Goal: Task Accomplishment & Management: Manage account settings

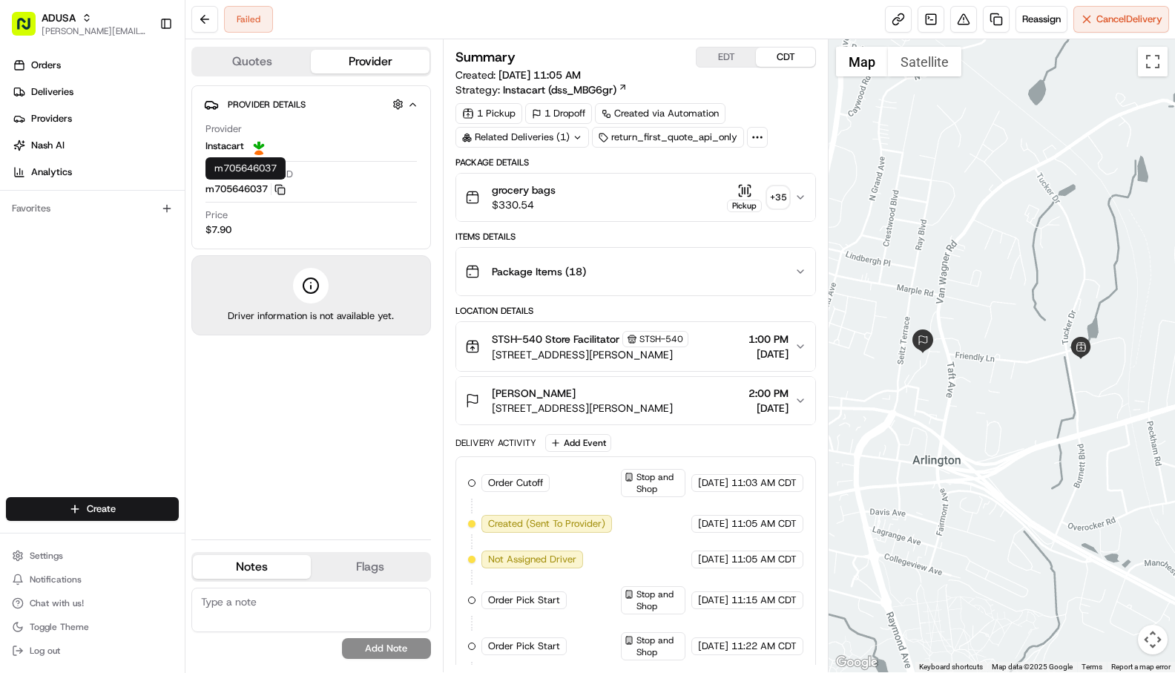
click at [281, 191] on rect "button" at bounding box center [281, 191] width 7 height 7
click at [793, 347] on div "STSH-540 Store Facilitator STSH-540 59 Burnett Blvd, Poughkeepsie, NY 12603, US…" at bounding box center [629, 346] width 329 height 31
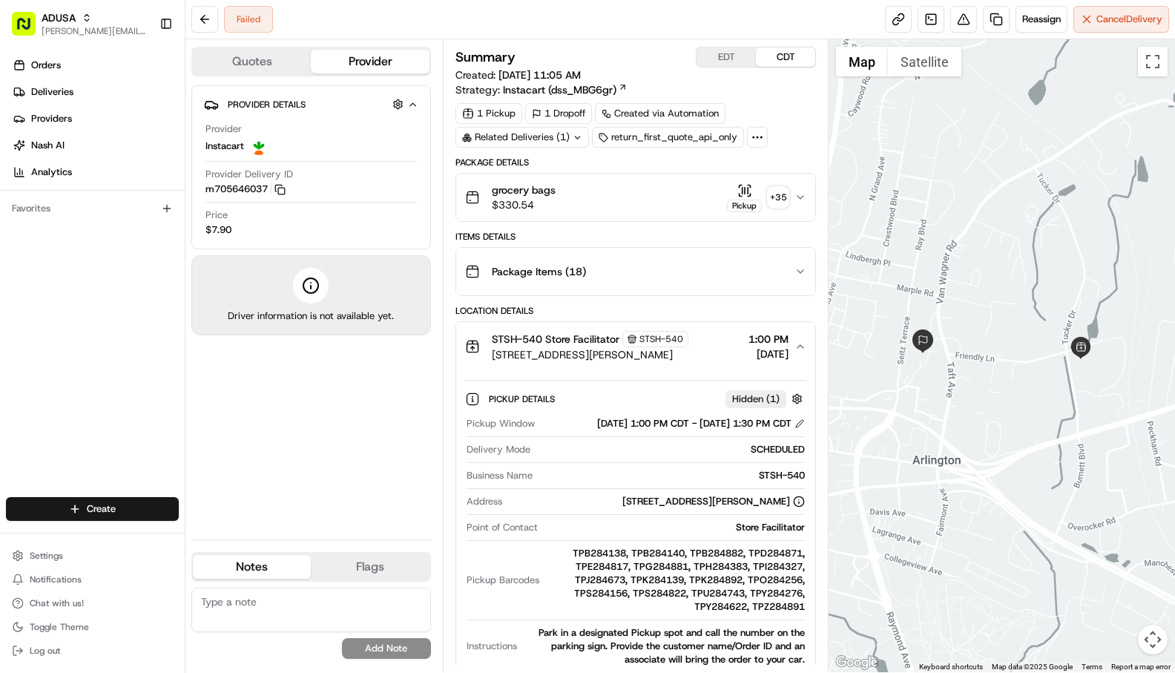
click at [793, 347] on div "STSH-540 Store Facilitator STSH-540 59 Burnett Blvd, Poughkeepsie, NY 12603, US…" at bounding box center [629, 346] width 329 height 31
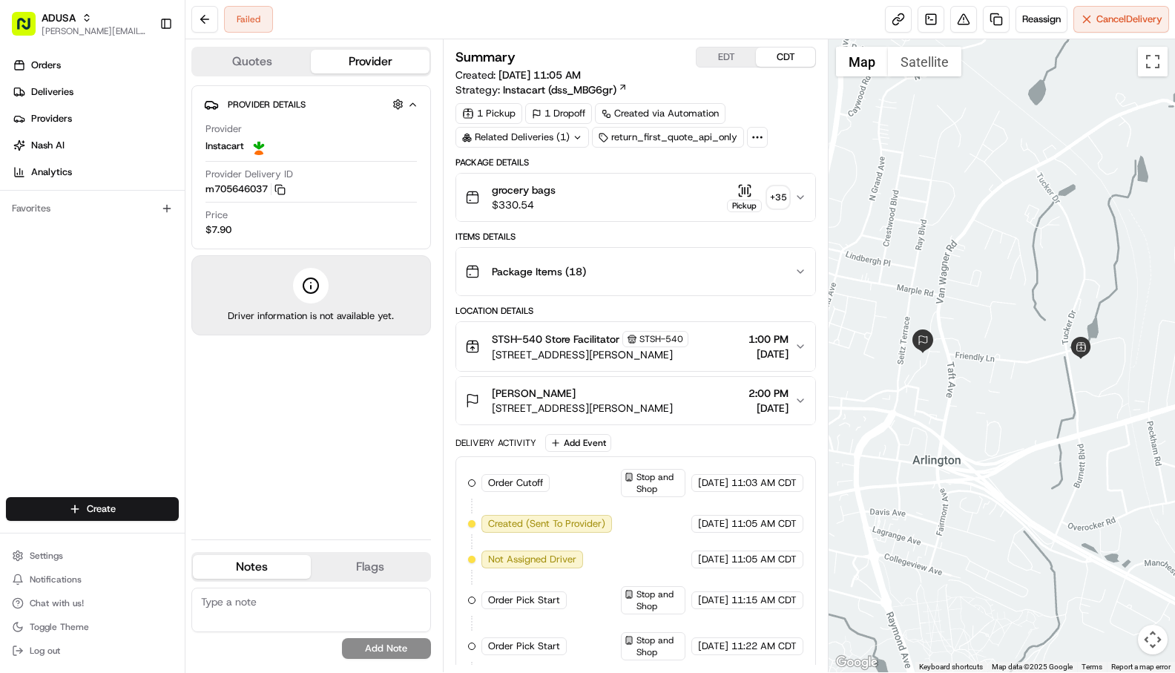
click at [784, 401] on span "[DATE]" at bounding box center [769, 408] width 40 height 15
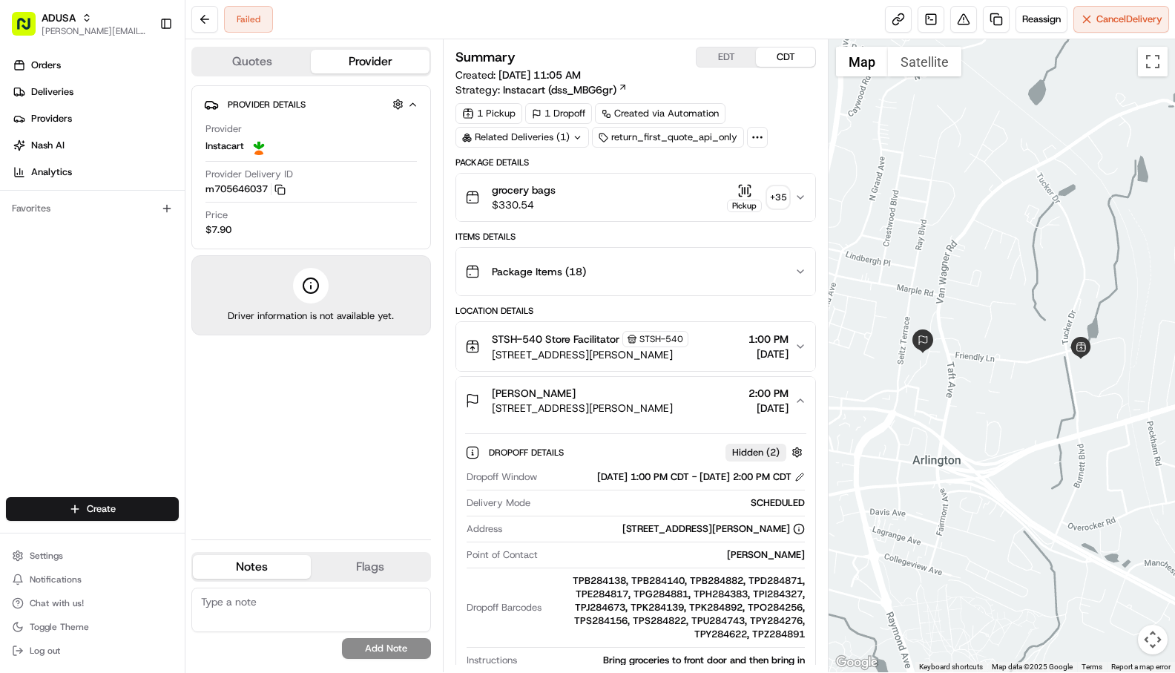
click at [784, 401] on span "[DATE]" at bounding box center [769, 408] width 40 height 15
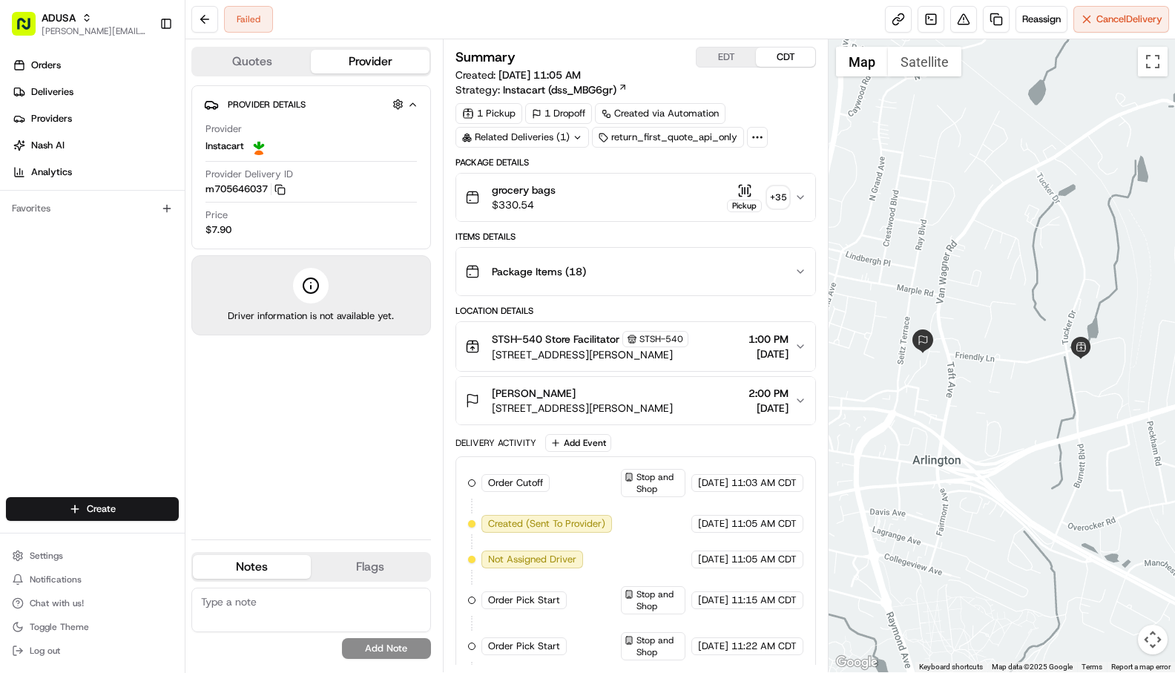
click at [749, 287] on button "Package Items ( 18 )" at bounding box center [635, 271] width 359 height 47
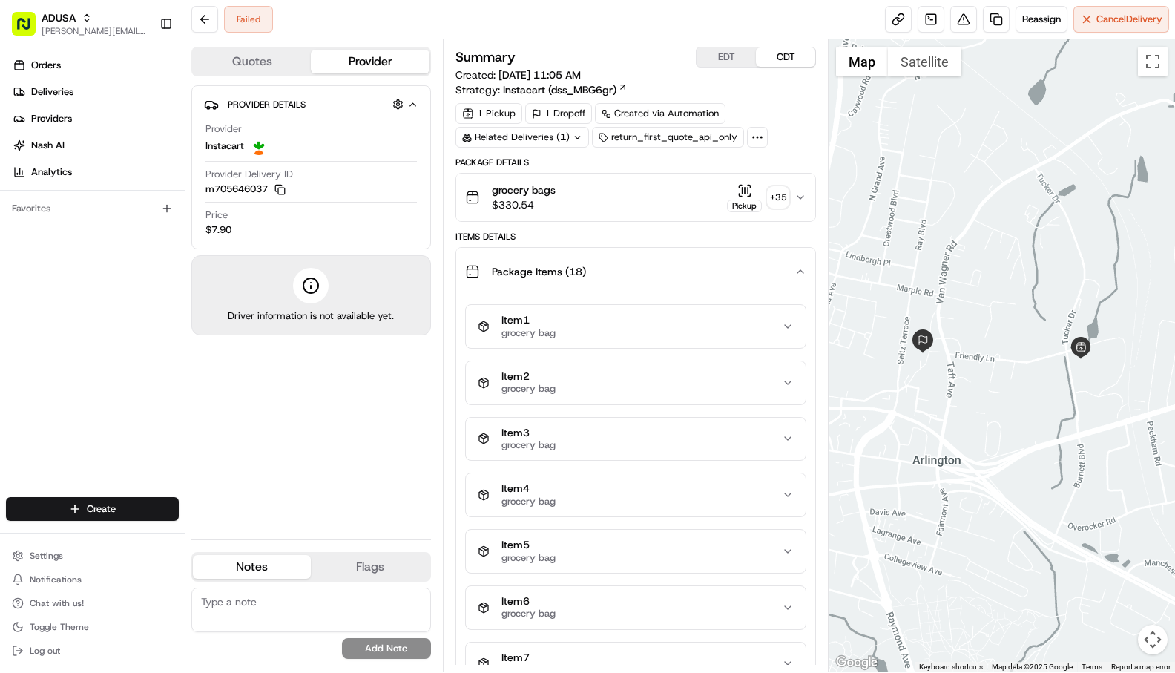
click at [676, 282] on div "Package Items ( 18 )" at bounding box center [629, 272] width 329 height 30
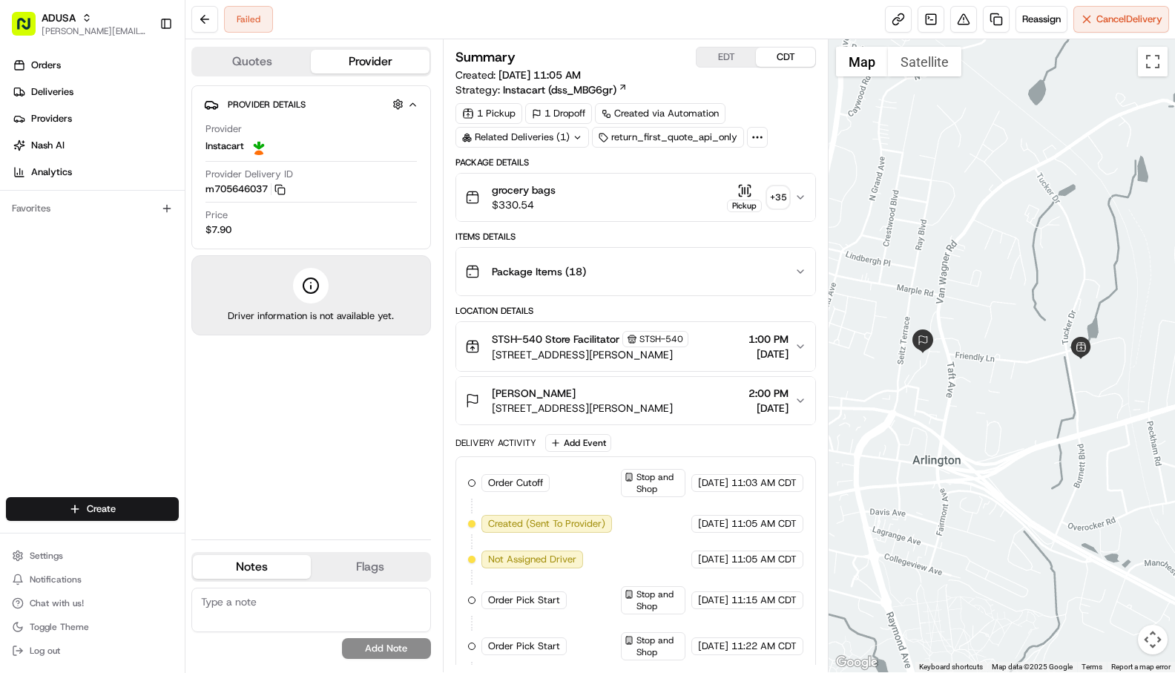
click at [302, 602] on textarea at bounding box center [311, 610] width 240 height 45
type textarea "Duplicate order"
click at [384, 648] on button "Add Note" at bounding box center [386, 648] width 89 height 21
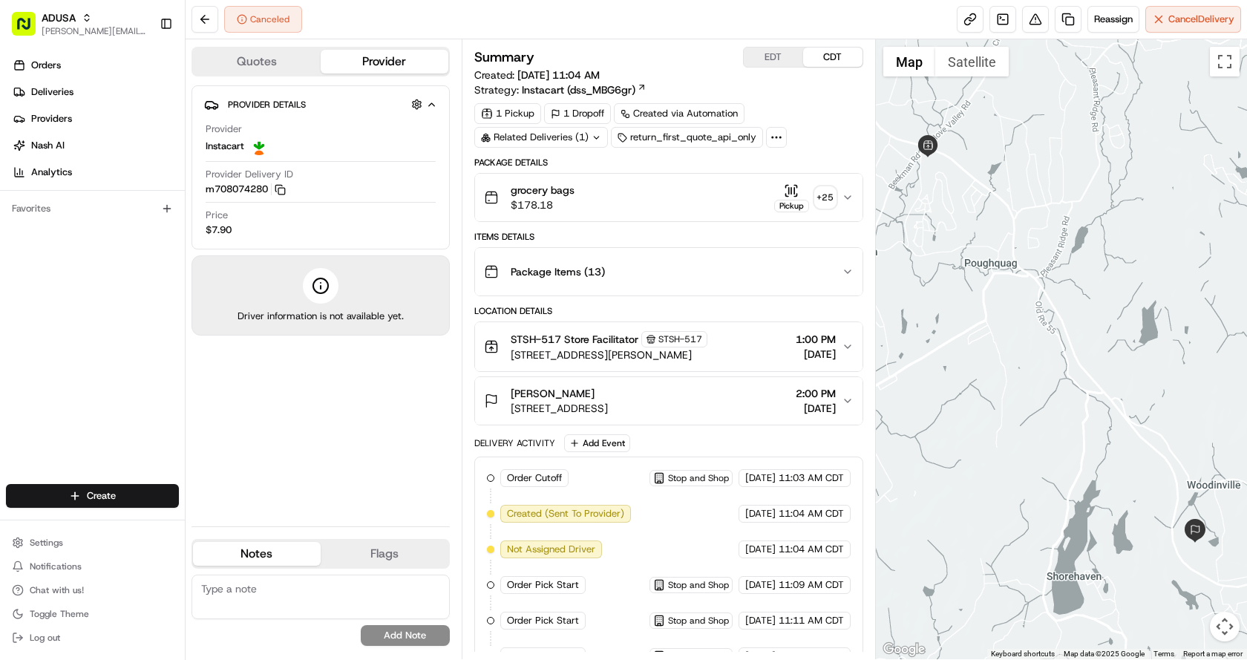
click at [256, 594] on textarea at bounding box center [320, 596] width 258 height 45
type textarea "Customer requested cancel"
click at [404, 635] on button "Add Note" at bounding box center [405, 635] width 89 height 21
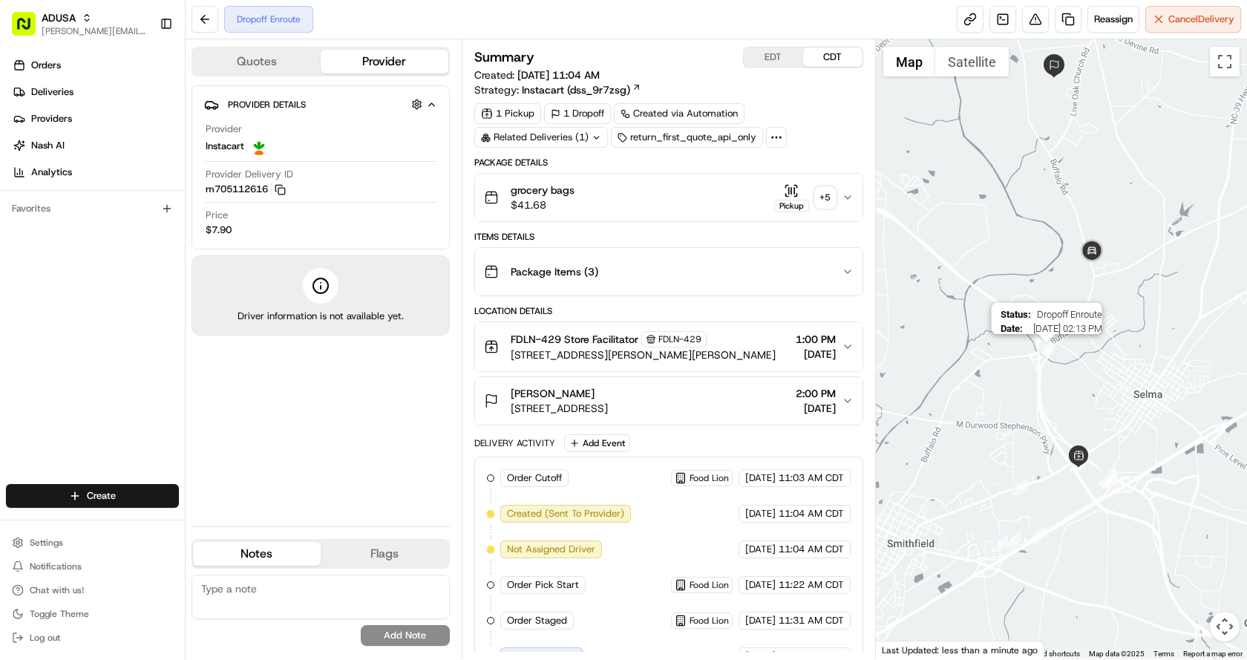
click at [1042, 347] on img "12" at bounding box center [1046, 350] width 16 height 16
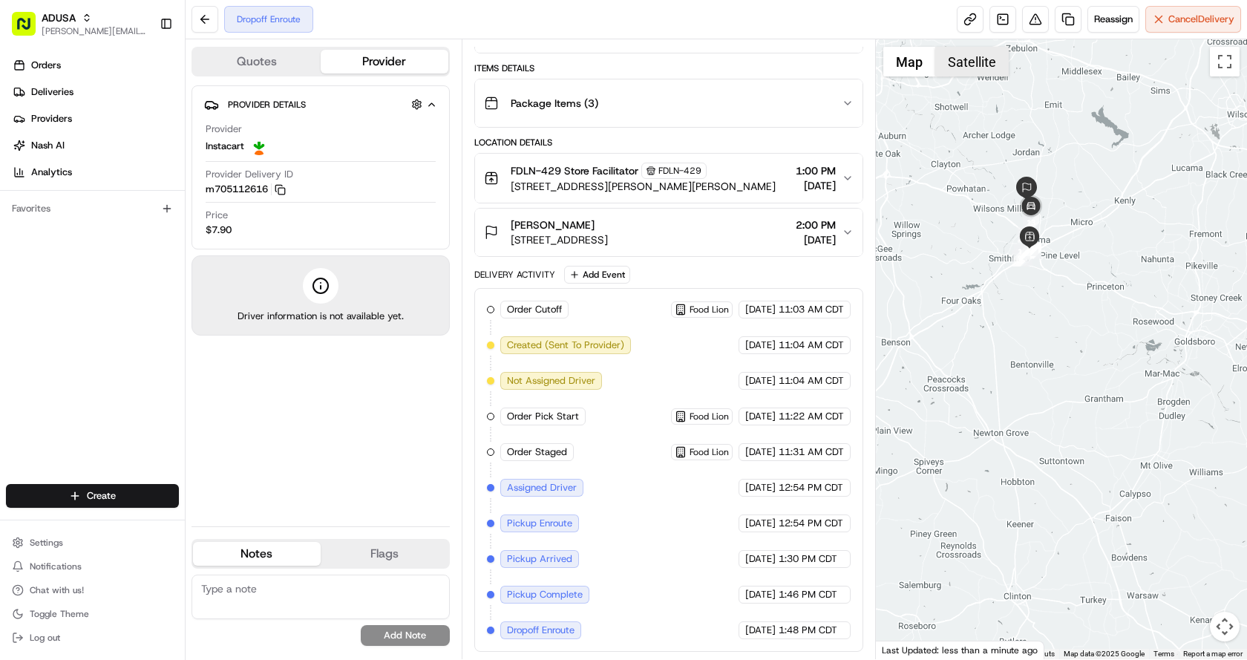
click at [976, 73] on button "Satellite" at bounding box center [971, 62] width 73 height 30
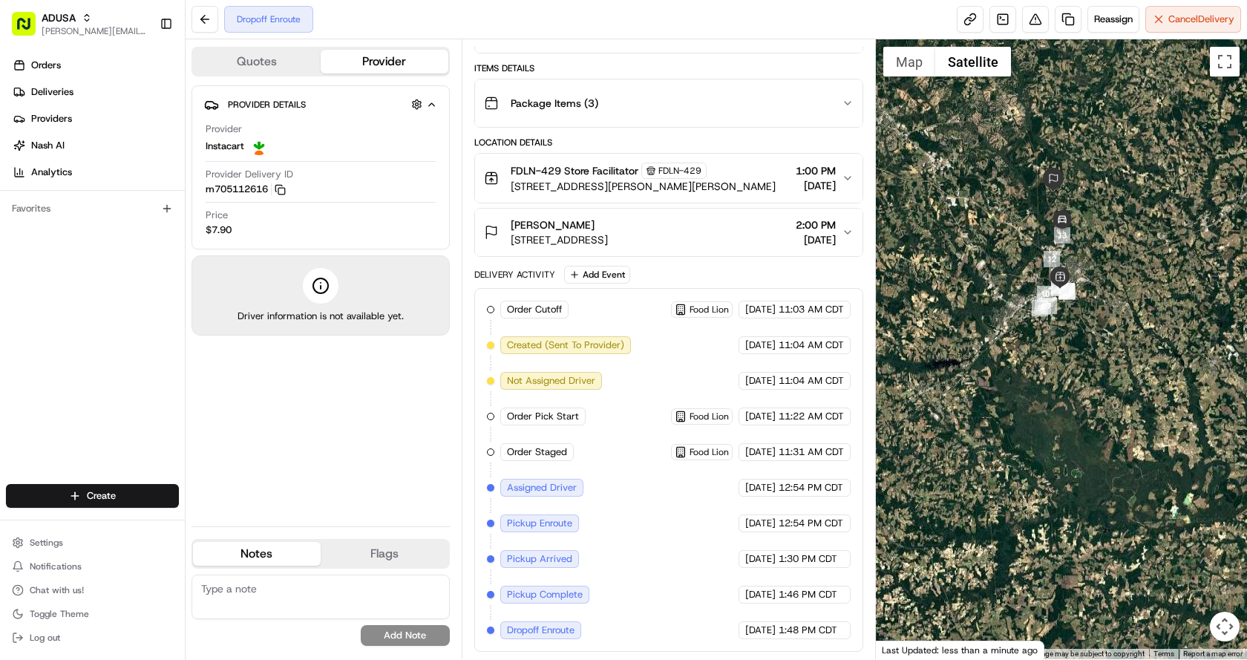
click at [1073, 239] on div at bounding box center [1062, 349] width 372 height 620
click at [1064, 236] on img "13" at bounding box center [1062, 235] width 16 height 16
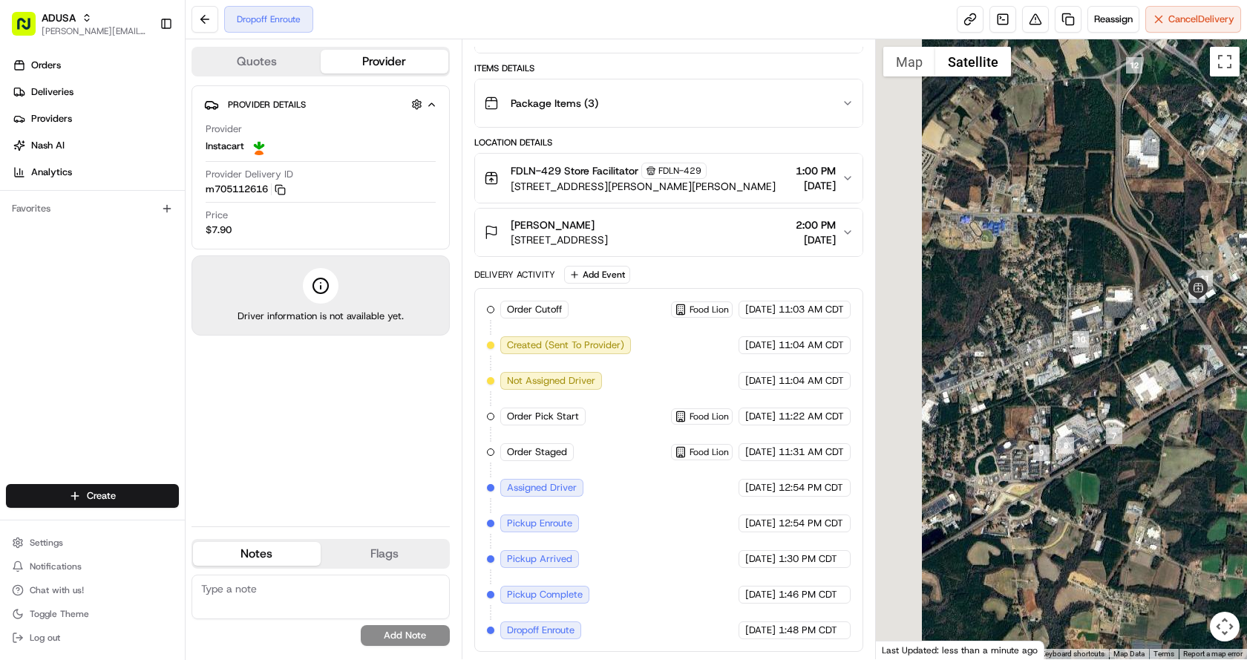
drag, startPoint x: 1032, startPoint y: 262, endPoint x: 1157, endPoint y: 330, distance: 142.1
click at [1157, 330] on div at bounding box center [1062, 349] width 372 height 620
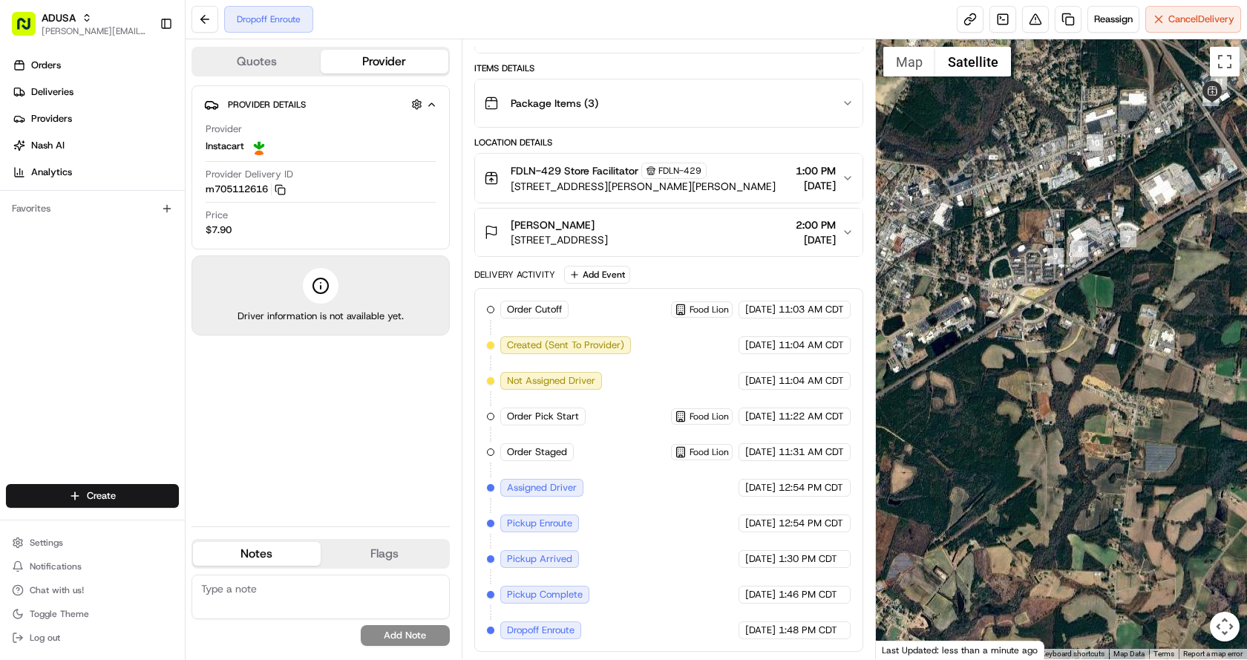
drag, startPoint x: 1051, startPoint y: 436, endPoint x: 991, endPoint y: 194, distance: 249.8
click at [991, 194] on div at bounding box center [1062, 349] width 372 height 620
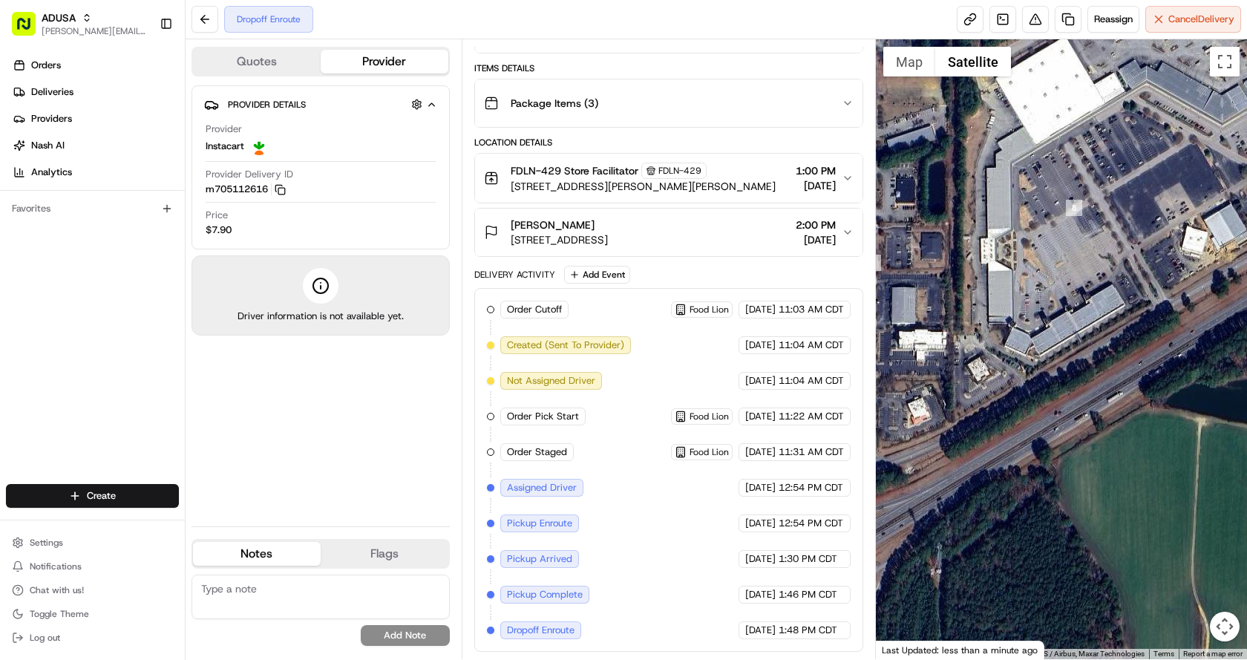
drag, startPoint x: 1095, startPoint y: 317, endPoint x: 943, endPoint y: 290, distance: 154.4
click at [943, 290] on div at bounding box center [1062, 349] width 372 height 620
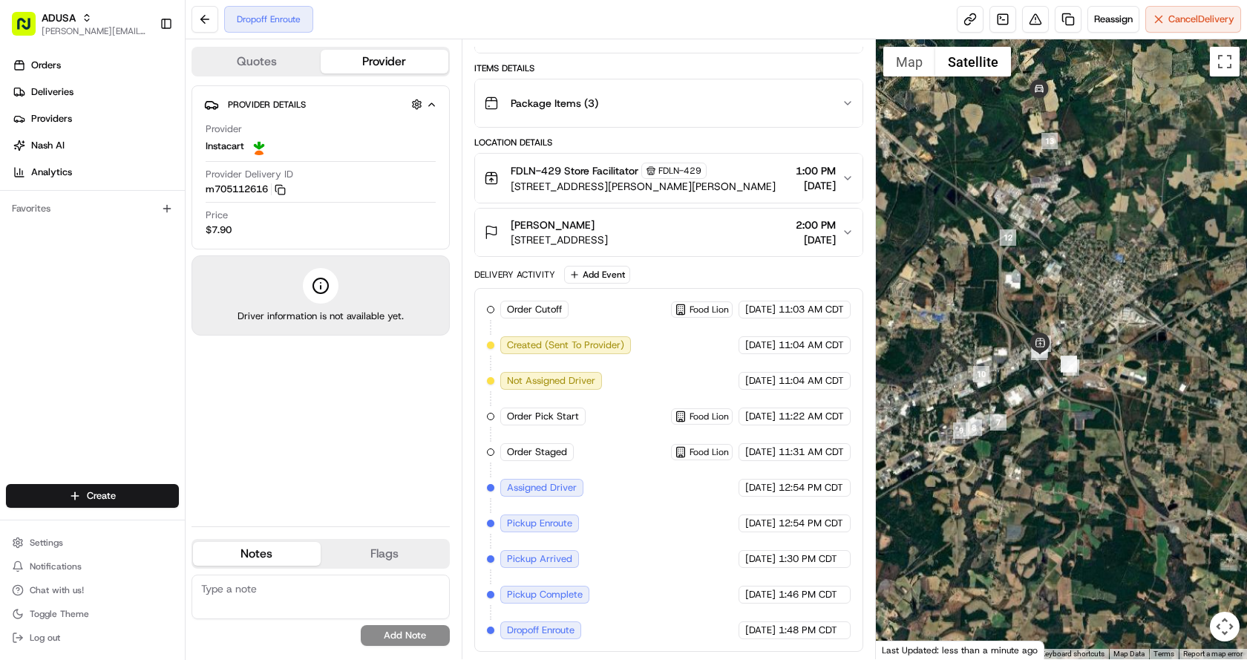
drag, startPoint x: 1196, startPoint y: 237, endPoint x: 1157, endPoint y: 393, distance: 160.7
click at [1157, 393] on div at bounding box center [1062, 349] width 372 height 620
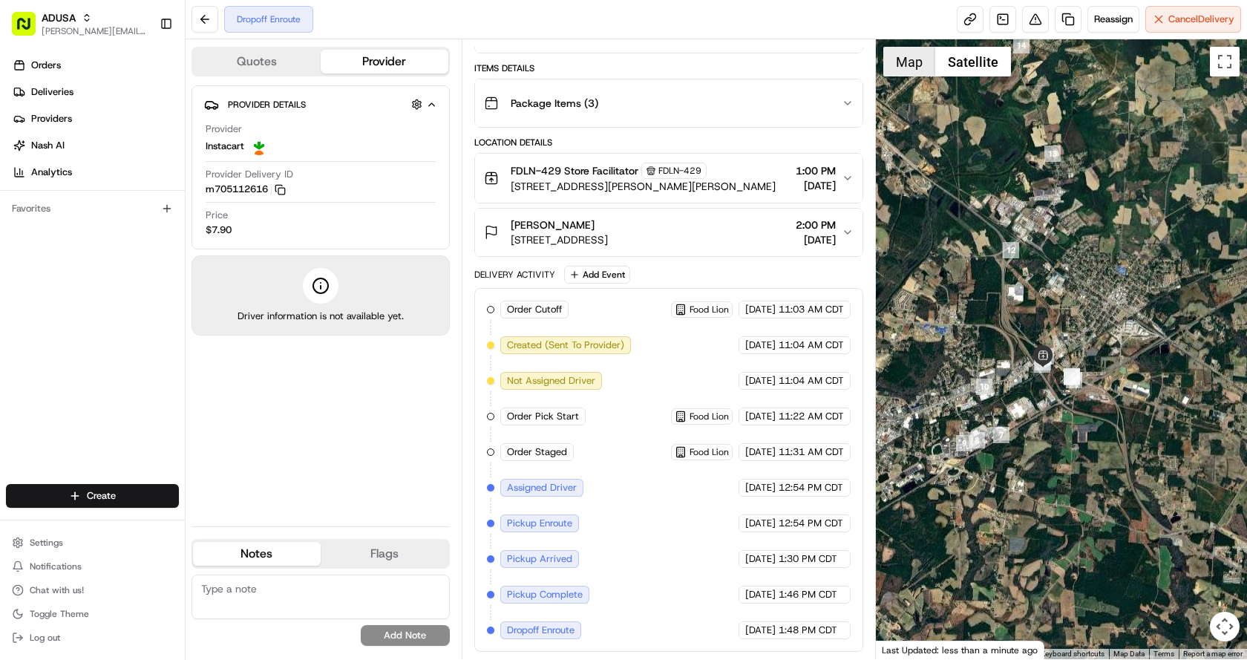
click at [907, 59] on button "Map" at bounding box center [909, 62] width 52 height 30
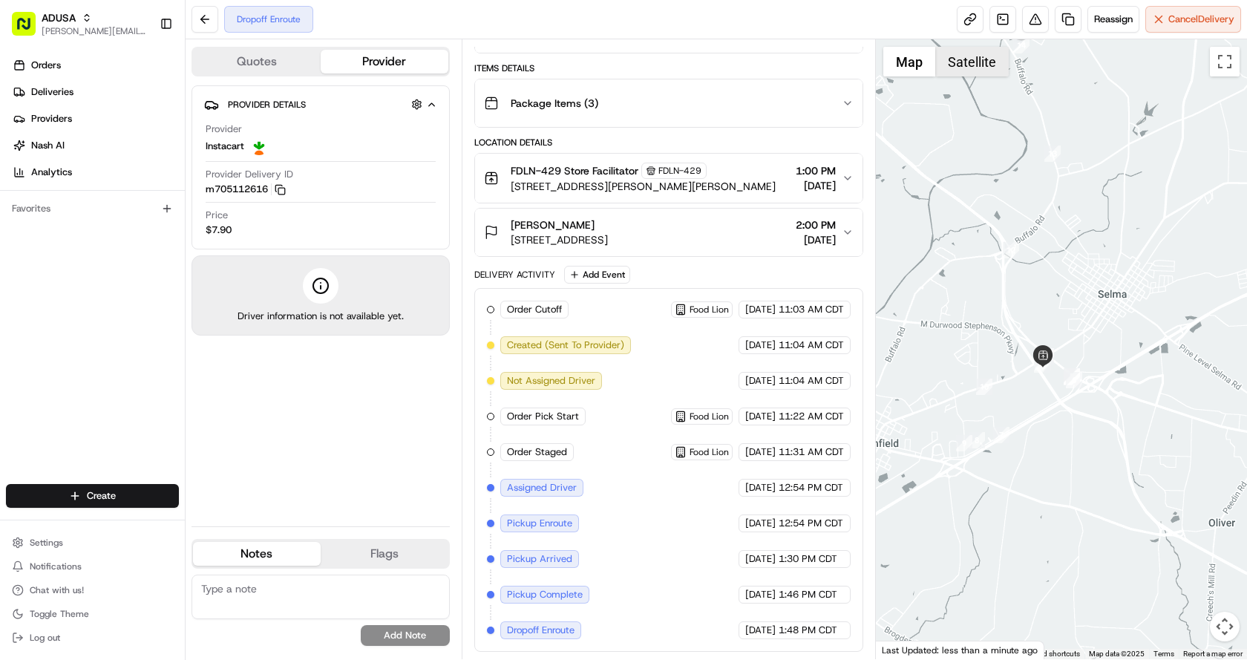
click at [966, 65] on button "Satellite" at bounding box center [971, 62] width 73 height 30
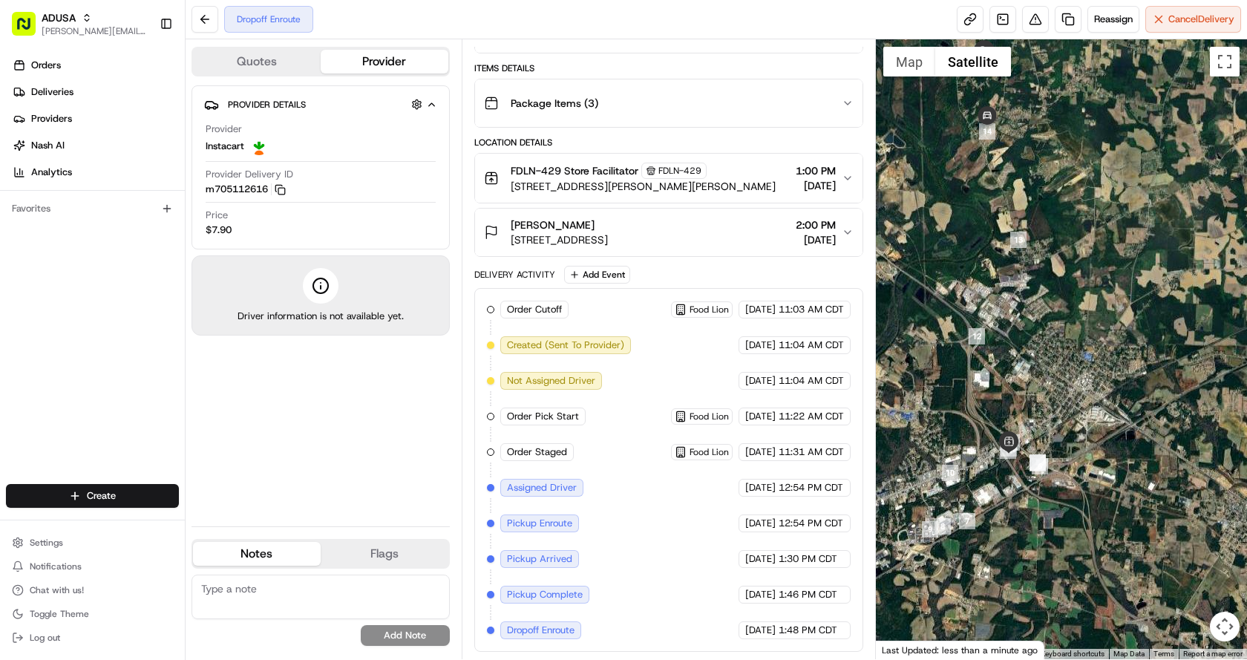
drag, startPoint x: 1141, startPoint y: 355, endPoint x: 1178, endPoint y: 341, distance: 39.0
click at [1178, 341] on div at bounding box center [1062, 349] width 372 height 620
click at [778, 22] on div "Dropoff Enroute Reassign Cancel Delivery" at bounding box center [716, 19] width 1061 height 39
click at [721, 27] on div "Dropoff Enroute Reassign Cancel Delivery" at bounding box center [716, 19] width 1061 height 39
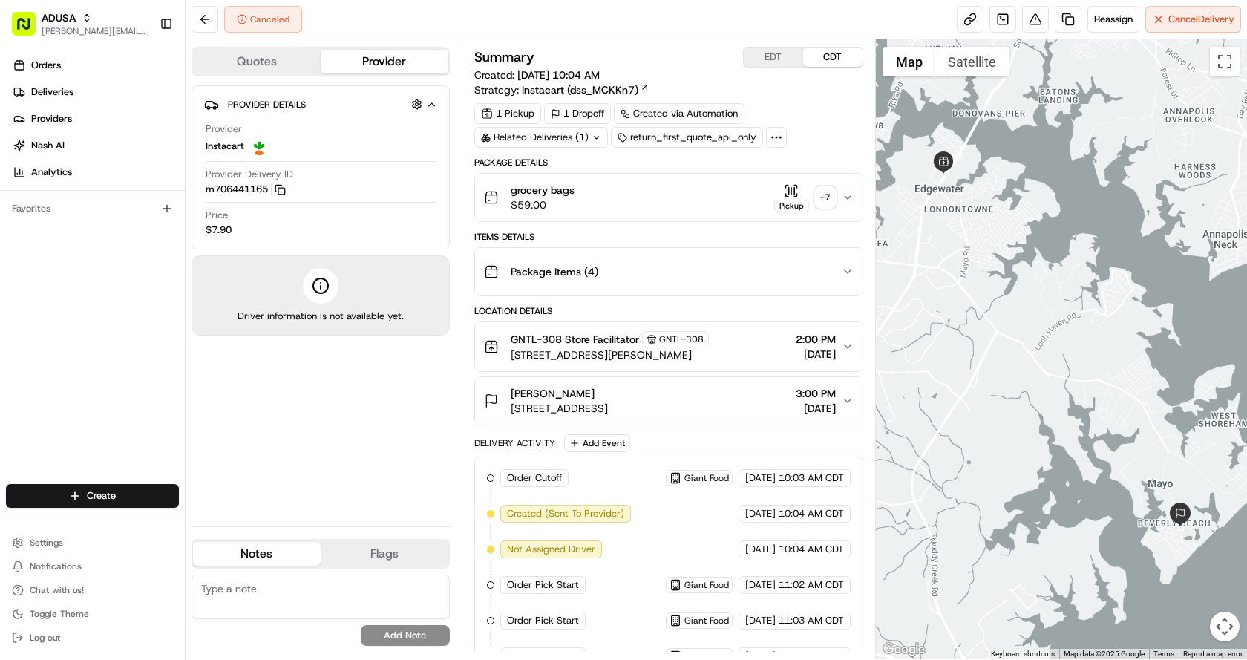
click at [286, 607] on textarea at bounding box center [320, 596] width 258 height 45
type textarea "Customer requested cancel"
click at [432, 634] on button "Add Note" at bounding box center [405, 635] width 89 height 21
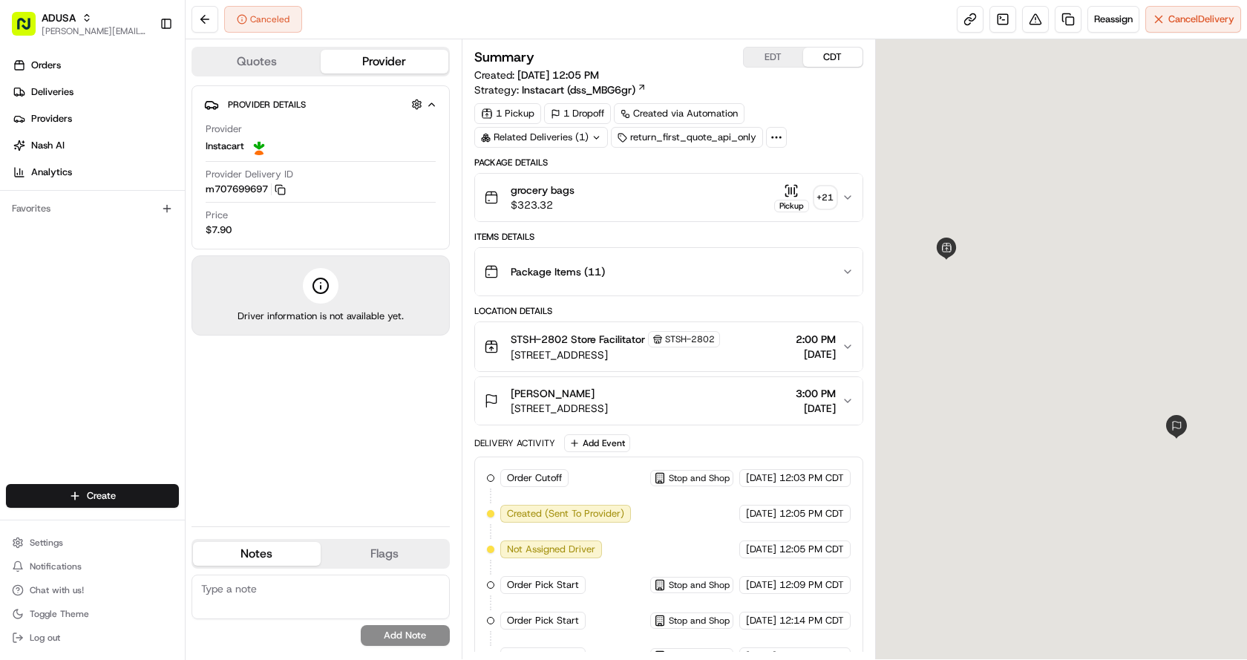
click at [255, 605] on textarea at bounding box center [320, 596] width 258 height 45
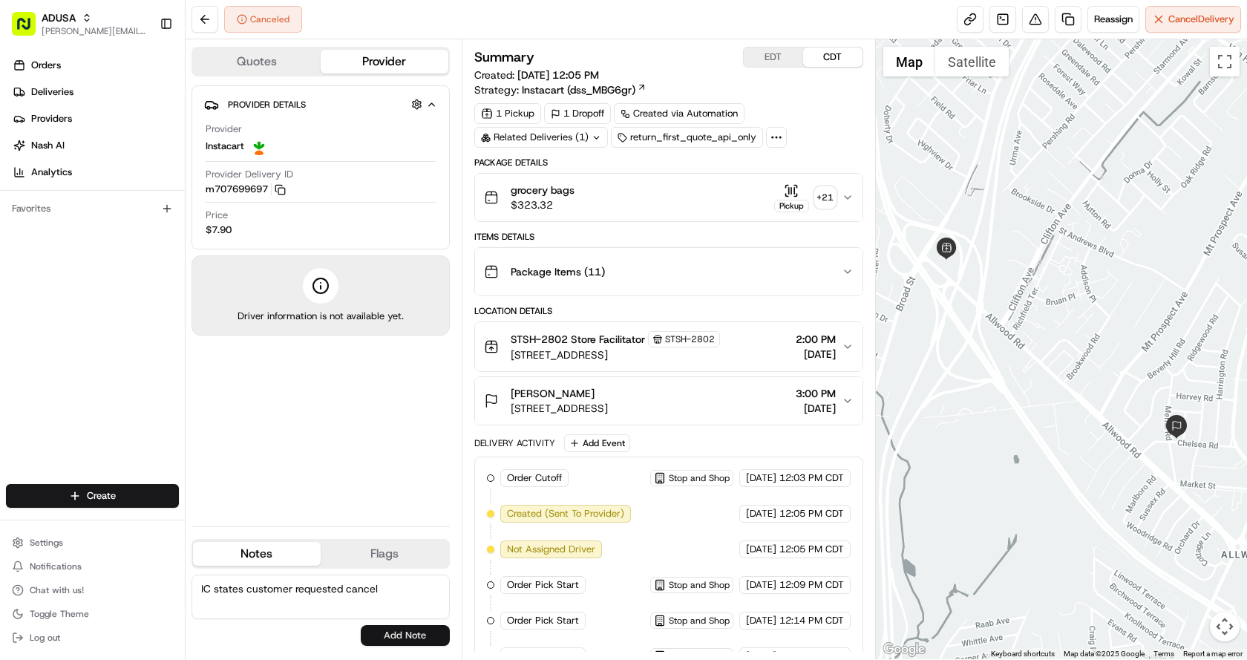
type textarea "IC states customer requested cancel"
click at [407, 631] on button "Add Note" at bounding box center [405, 635] width 89 height 21
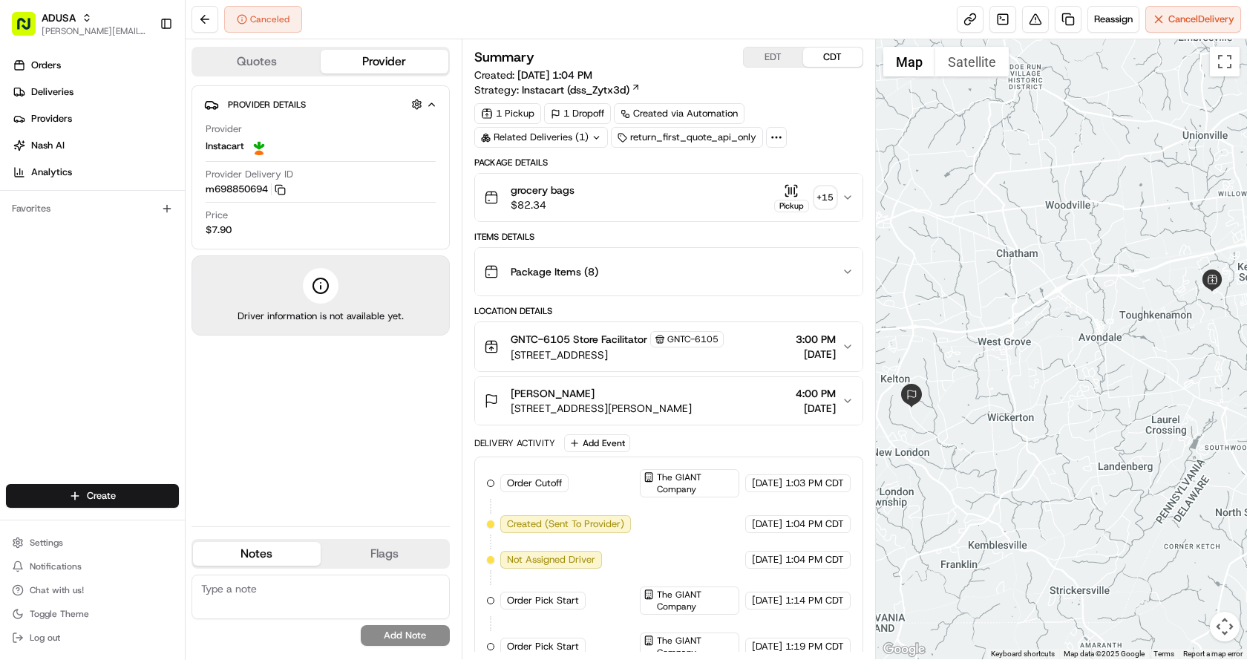
click at [849, 197] on icon "button" at bounding box center [847, 197] width 6 height 3
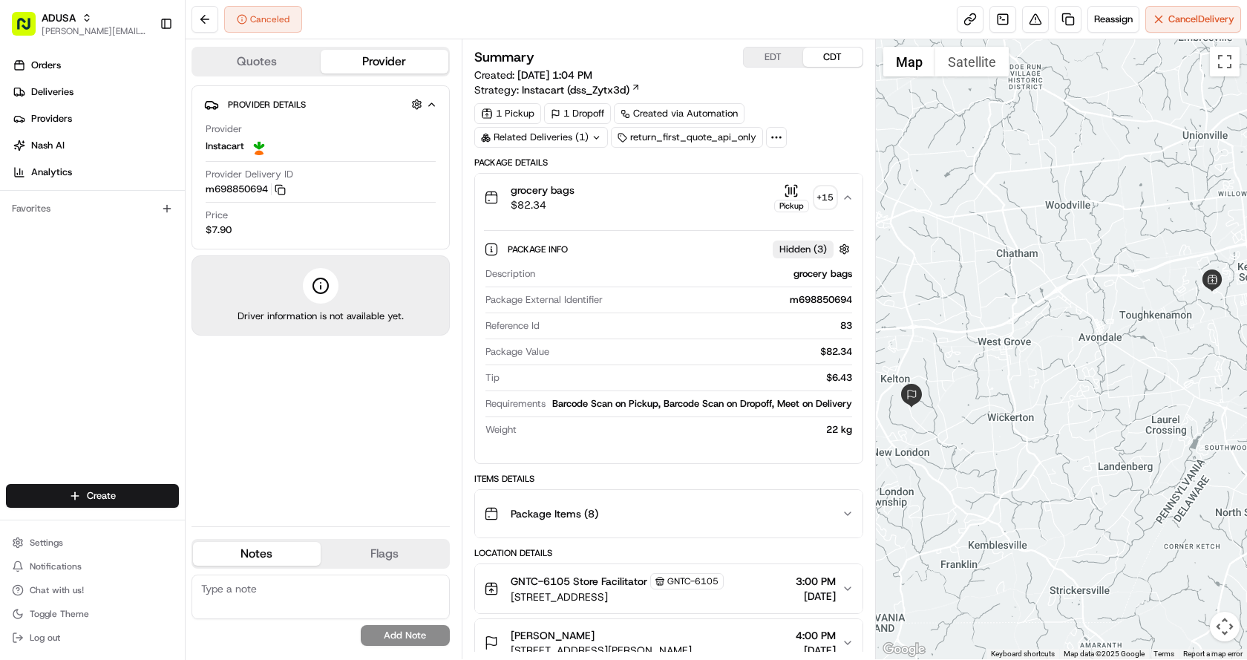
click at [790, 192] on icon "button" at bounding box center [791, 190] width 15 height 15
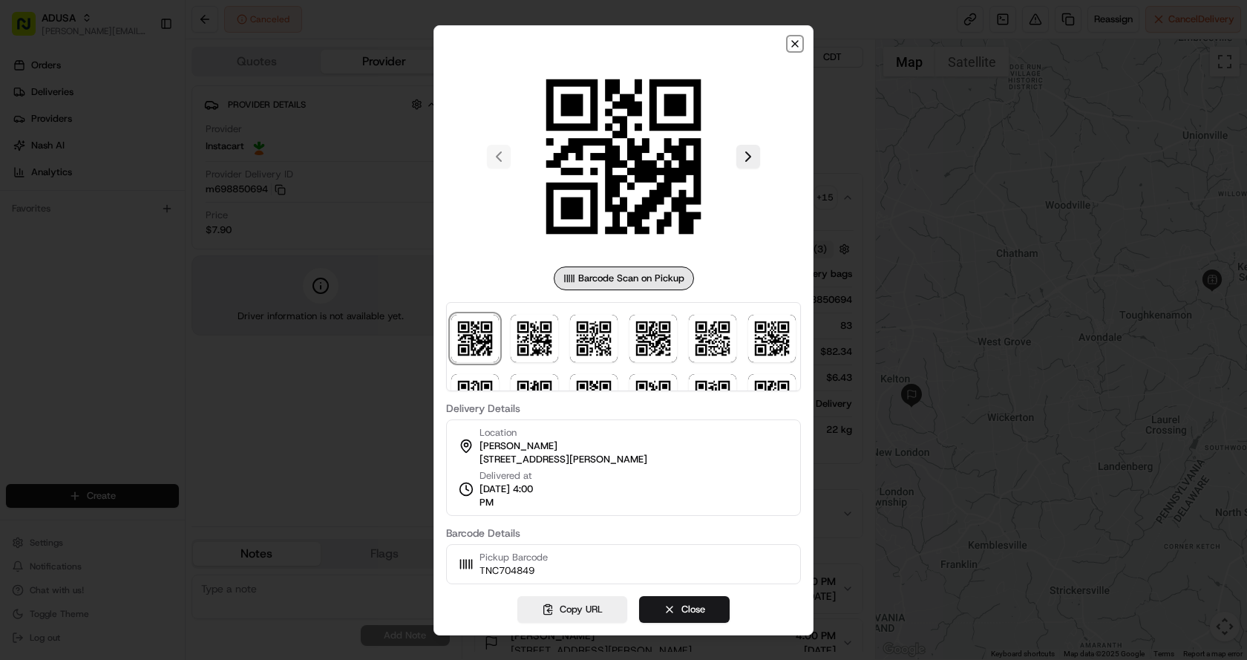
click at [795, 42] on icon "button" at bounding box center [795, 44] width 12 height 12
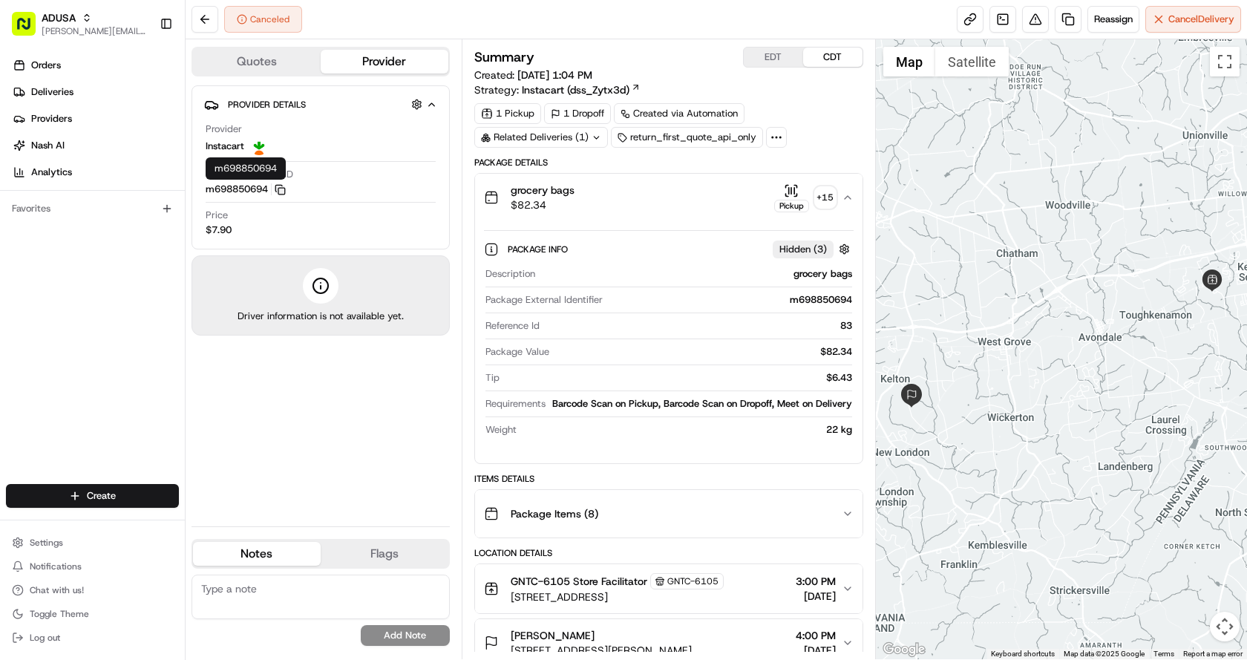
click at [286, 189] on icon "button" at bounding box center [280, 189] width 11 height 11
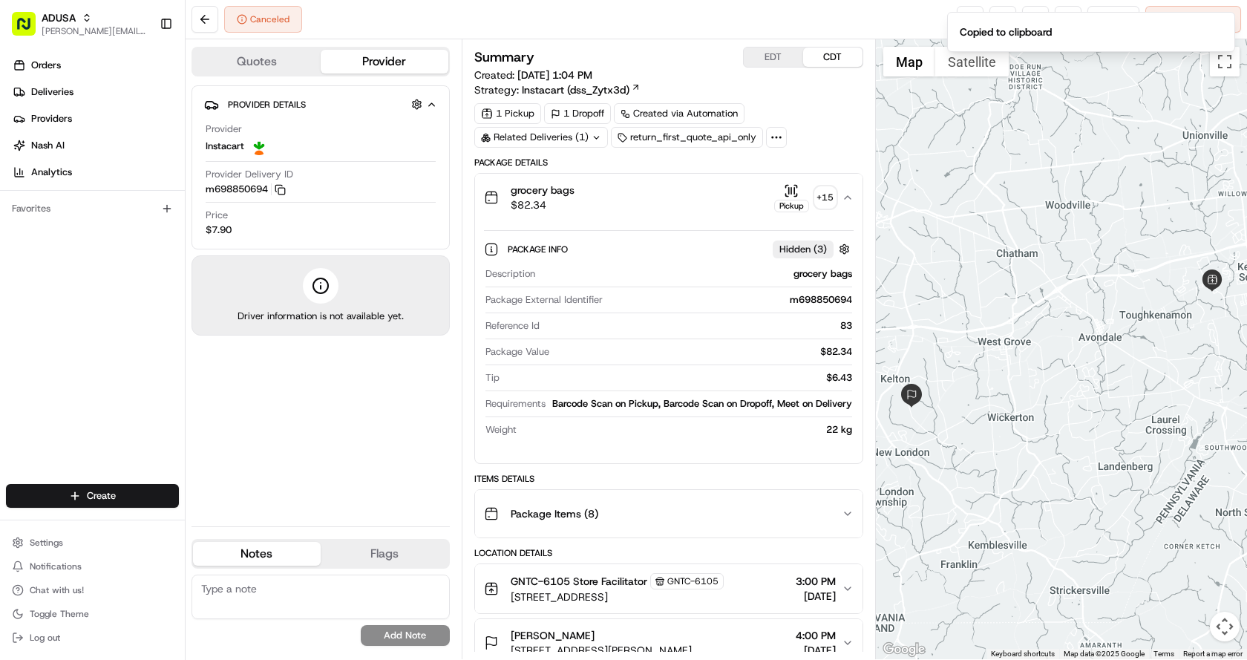
click at [289, 572] on div "No results found Add Note" at bounding box center [320, 609] width 258 height 83
click at [272, 600] on textarea at bounding box center [320, 596] width 258 height 45
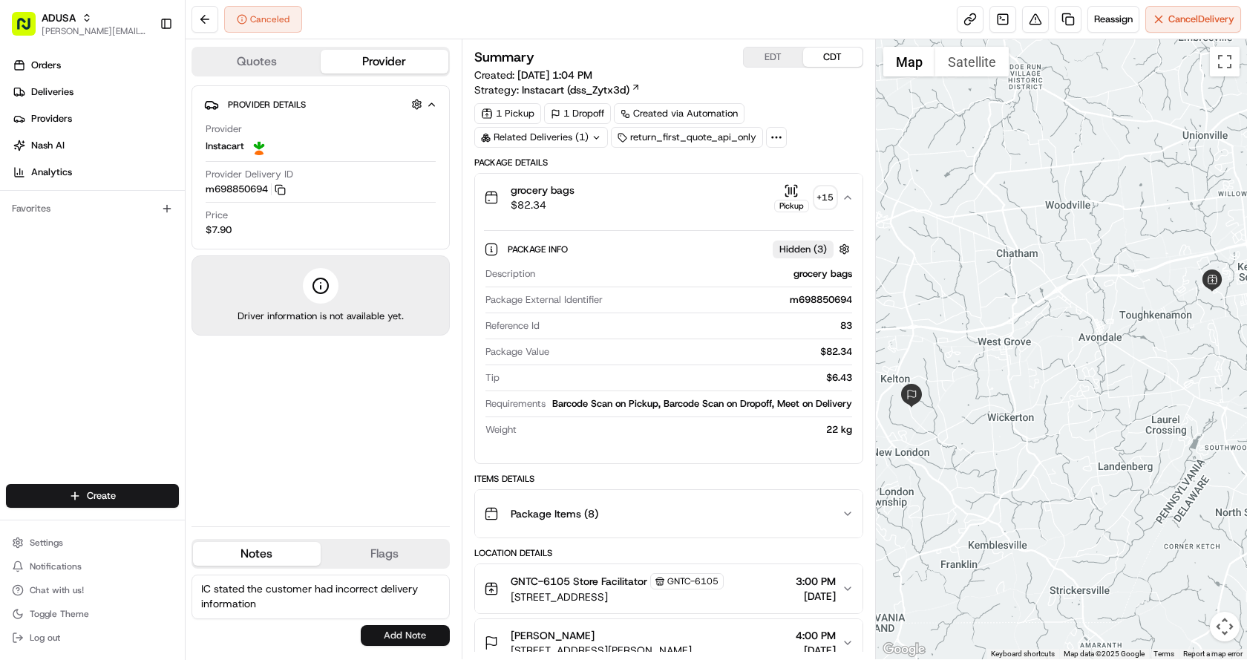
type textarea "IC stated the customer had incorrect delivery information"
click at [400, 628] on button "Add Note" at bounding box center [405, 635] width 89 height 21
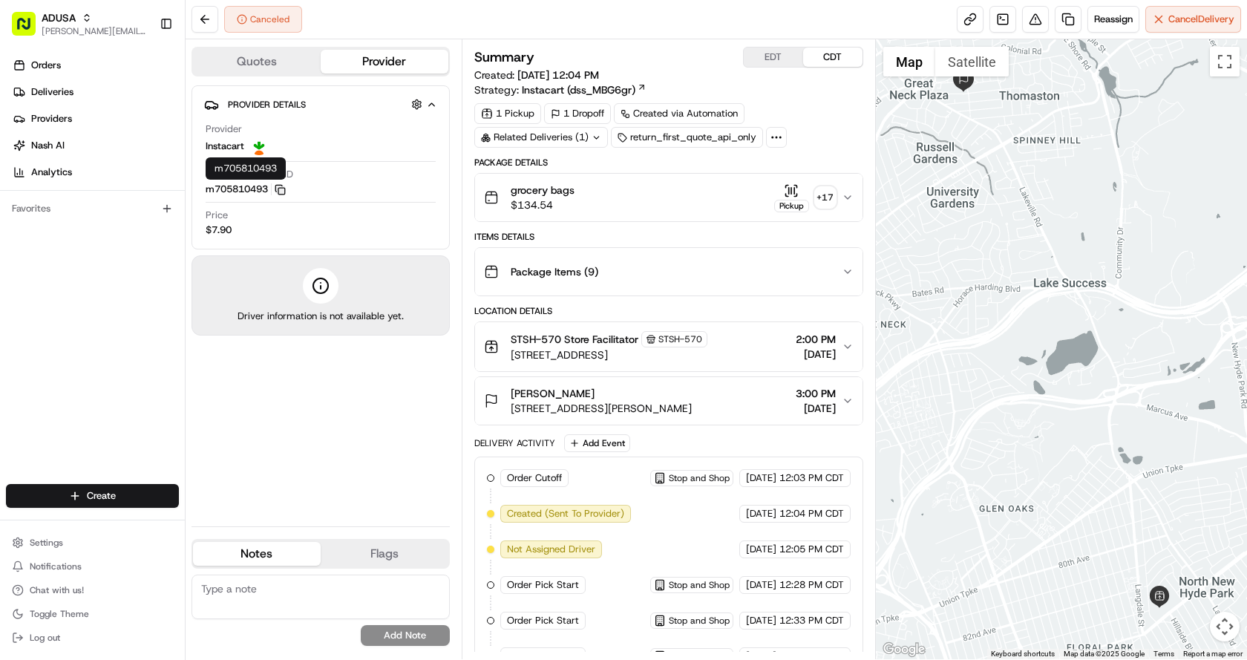
click at [283, 191] on icon "button" at bounding box center [280, 189] width 11 height 11
click at [235, 576] on textarea at bounding box center [320, 596] width 258 height 45
type textarea "Delivery window no longer worked for the customer"
click at [433, 634] on button "Add Note" at bounding box center [405, 635] width 89 height 21
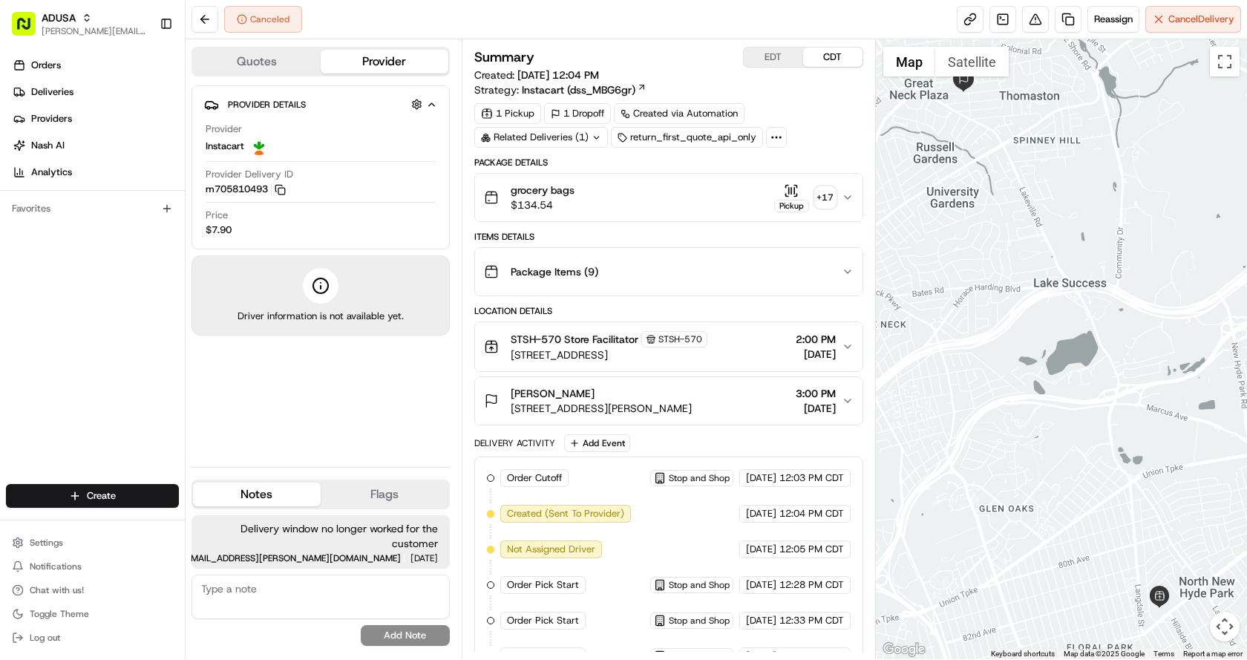
click at [775, 27] on div "Canceled Reassign Cancel Delivery" at bounding box center [716, 19] width 1061 height 39
